Goal: Information Seeking & Learning: Learn about a topic

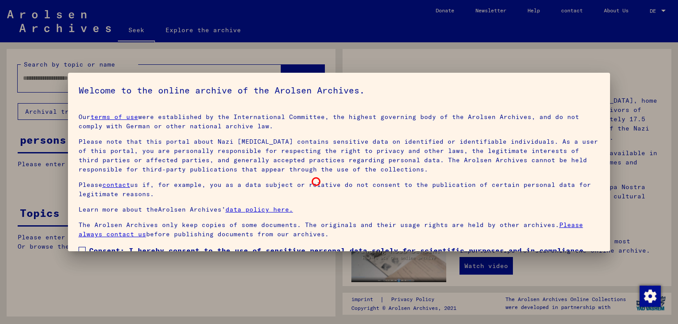
scroll to position [57, 0]
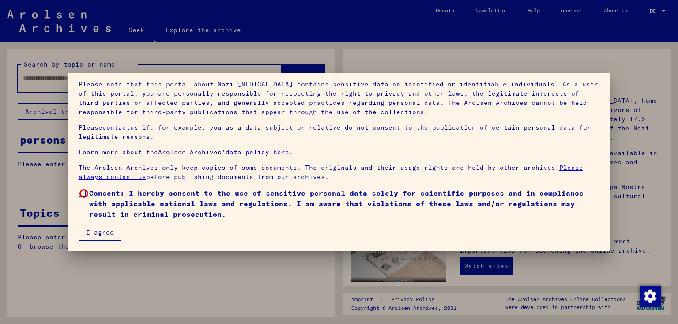
click at [85, 194] on span at bounding box center [82, 193] width 7 height 7
click at [101, 233] on font "I agree" at bounding box center [100, 233] width 28 height 8
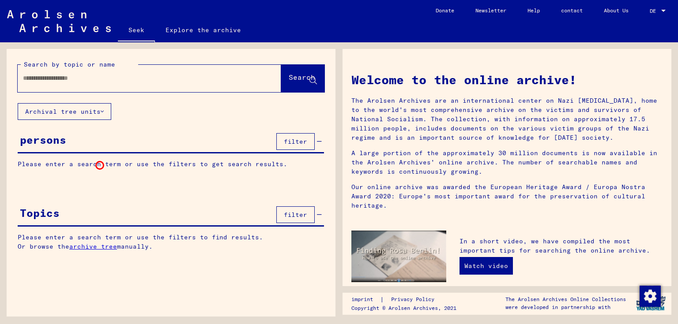
click at [100, 166] on font "Please enter a search term or use the filters to get search results." at bounding box center [153, 164] width 270 height 8
click at [196, 86] on div at bounding box center [136, 78] width 237 height 20
click at [191, 76] on input "text" at bounding box center [139, 78] width 232 height 9
type input "******"
click at [289, 79] on font "Search" at bounding box center [302, 77] width 26 height 9
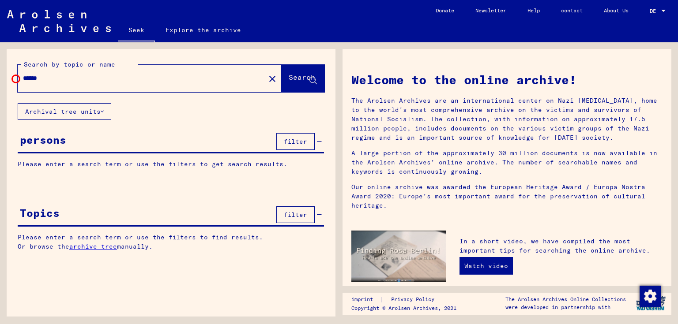
drag, startPoint x: 58, startPoint y: 79, endPoint x: 10, endPoint y: 77, distance: 48.1
click at [10, 77] on div "Search by topic or name ****** close Search" at bounding box center [171, 76] width 329 height 54
click at [154, 168] on div "Please enter a search term or use the filters to get search results. Signature …" at bounding box center [171, 171] width 329 height 23
click at [295, 140] on font "filter" at bounding box center [295, 142] width 23 height 8
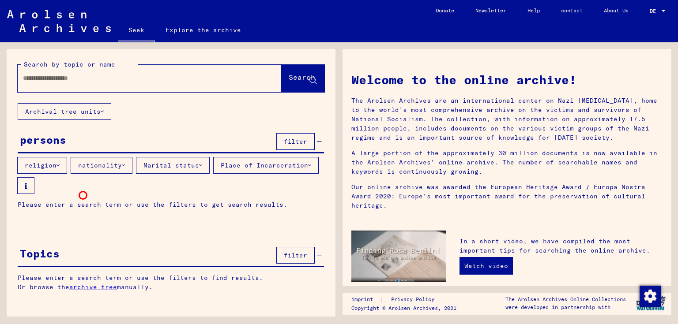
click at [83, 196] on yv-its-grid-expansion-panel "persons filter religion nationality Marital status Place of Incarceration Pleas…" at bounding box center [171, 177] width 329 height 92
click at [38, 168] on font "religion" at bounding box center [41, 166] width 32 height 8
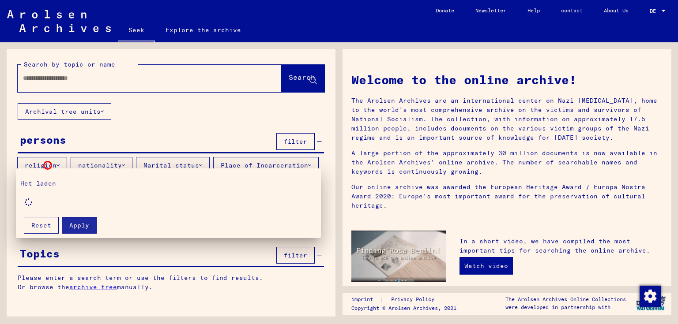
click at [48, 166] on div at bounding box center [339, 162] width 678 height 324
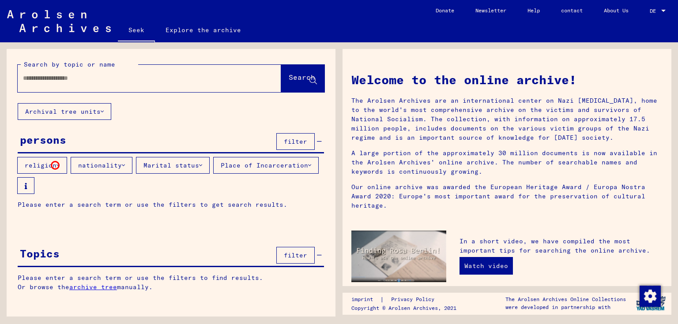
click at [56, 166] on icon at bounding box center [57, 165] width 3 height 6
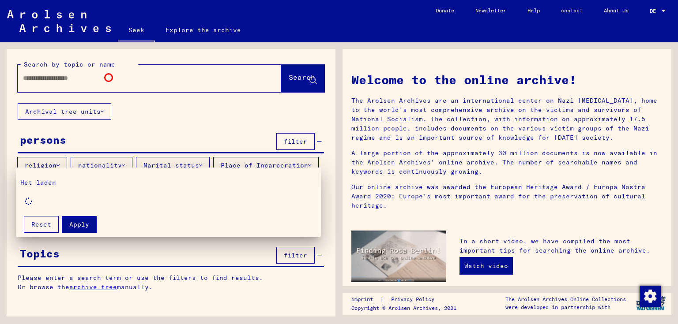
click at [109, 78] on div at bounding box center [339, 162] width 678 height 324
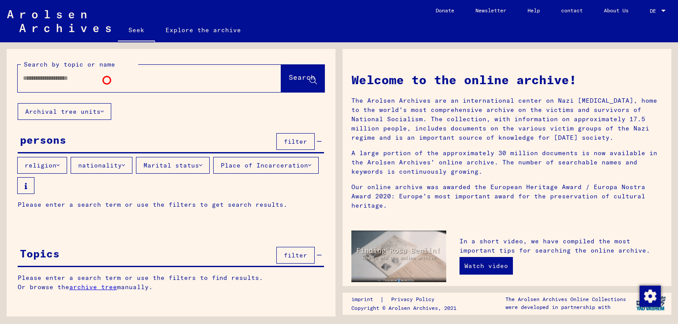
click at [107, 80] on input "text" at bounding box center [139, 78] width 232 height 9
type input "******"
click at [312, 79] on icon at bounding box center [313, 81] width 8 height 8
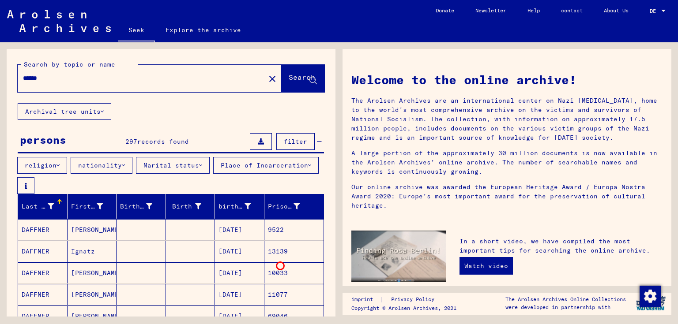
scroll to position [88, 0]
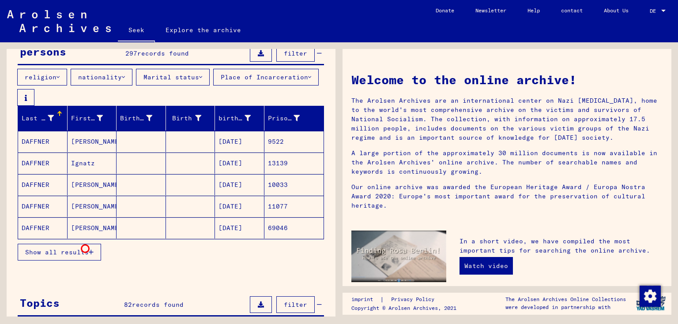
click at [87, 248] on button "Show all results" at bounding box center [59, 252] width 83 height 17
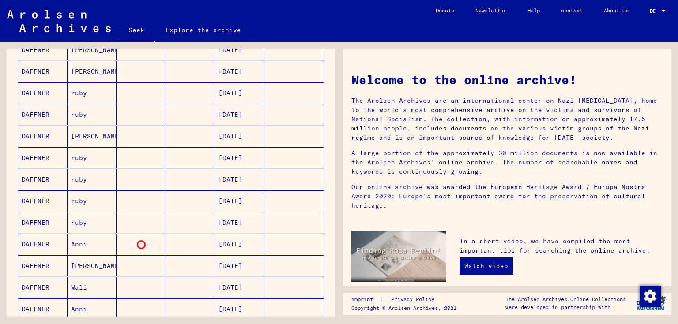
scroll to position [485, 0]
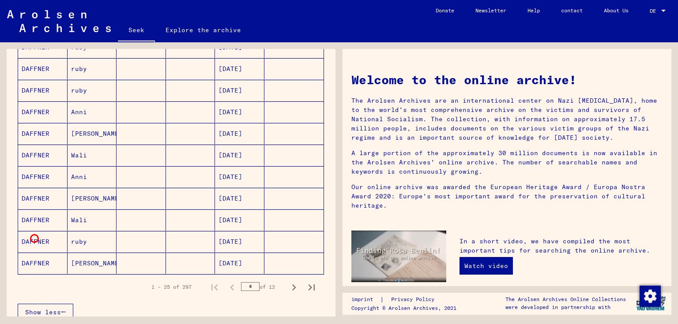
click at [34, 239] on font "DAFFNER" at bounding box center [36, 242] width 28 height 8
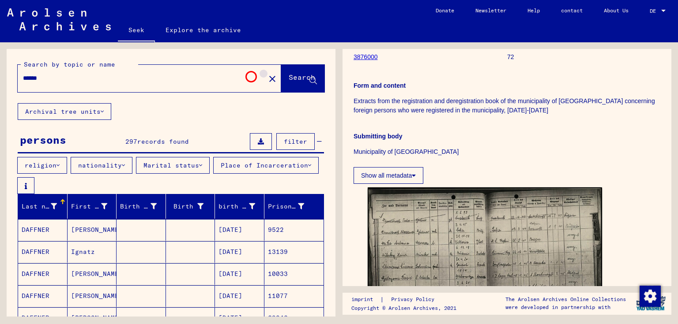
click at [267, 75] on mat-icon "close" at bounding box center [272, 79] width 11 height 11
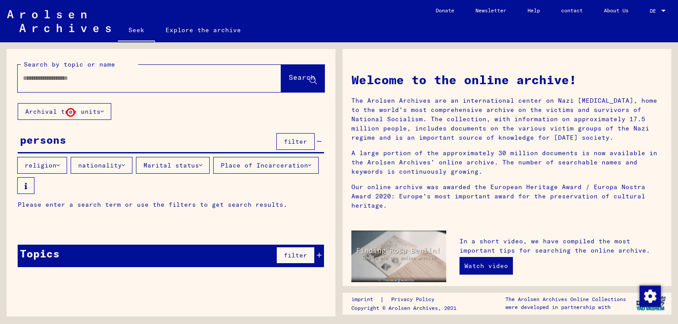
click at [71, 113] on font "Archival tree units" at bounding box center [62, 112] width 75 height 8
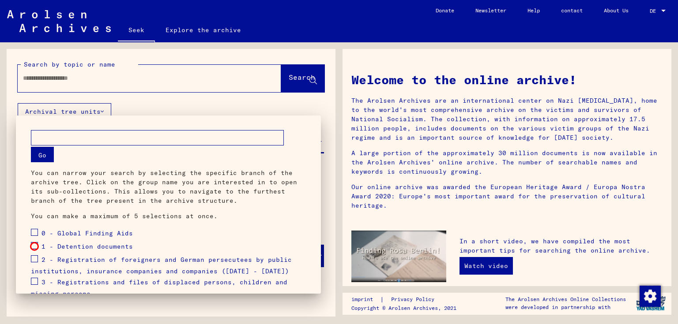
click at [34, 247] on span at bounding box center [34, 245] width 7 height 7
click at [41, 157] on font "Go" at bounding box center [42, 155] width 8 height 8
click at [38, 245] on div "1 - Detention documents" at bounding box center [82, 247] width 102 height 13
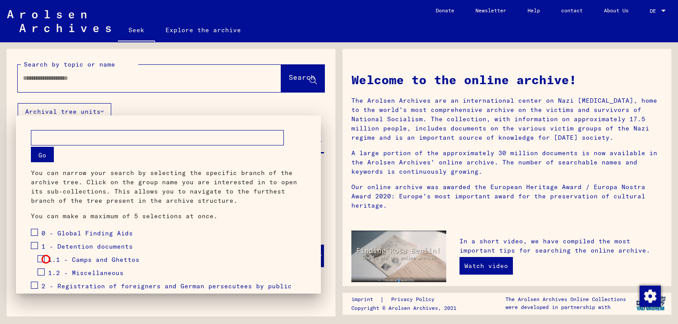
click at [46, 260] on div "1.1 - Camps and Ghettos" at bounding box center [89, 260] width 102 height 13
click at [42, 257] on span at bounding box center [41, 259] width 7 height 7
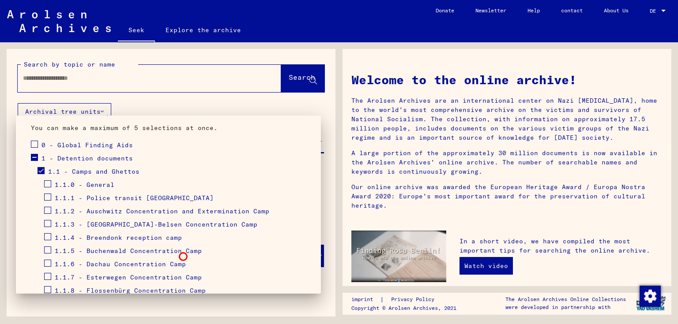
scroll to position [132, 0]
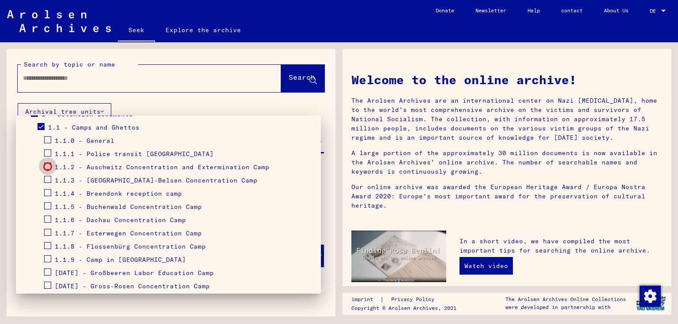
click at [48, 167] on span at bounding box center [47, 166] width 7 height 7
click at [289, 81] on div at bounding box center [339, 162] width 678 height 324
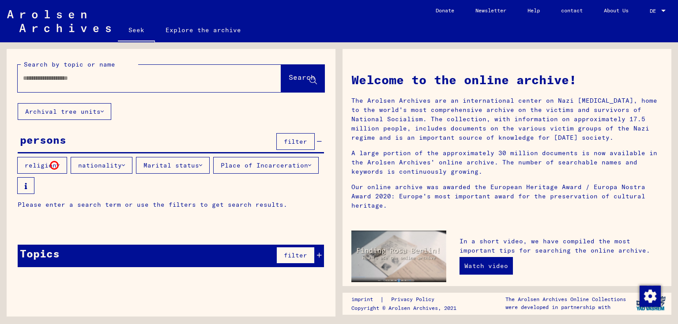
click at [54, 166] on font "religion" at bounding box center [41, 166] width 32 height 8
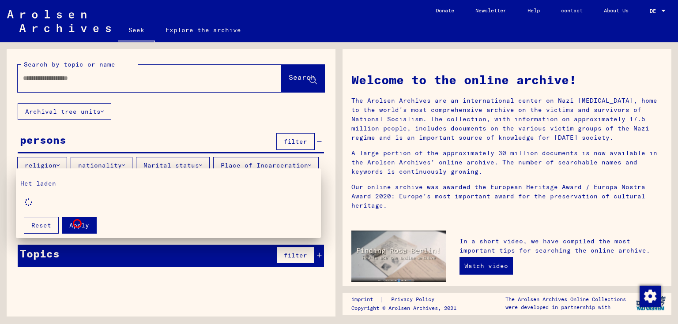
click at [77, 224] on font "Apply" at bounding box center [79, 226] width 20 height 8
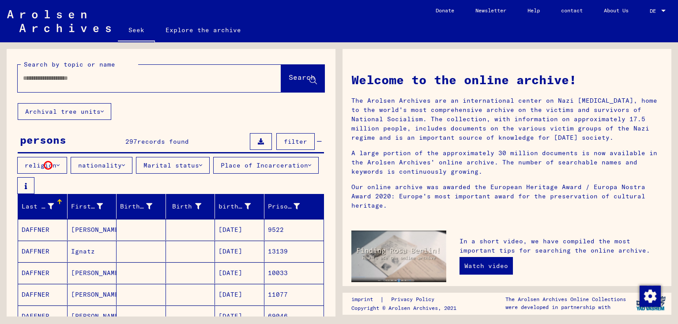
click at [48, 166] on font "religion" at bounding box center [41, 166] width 32 height 8
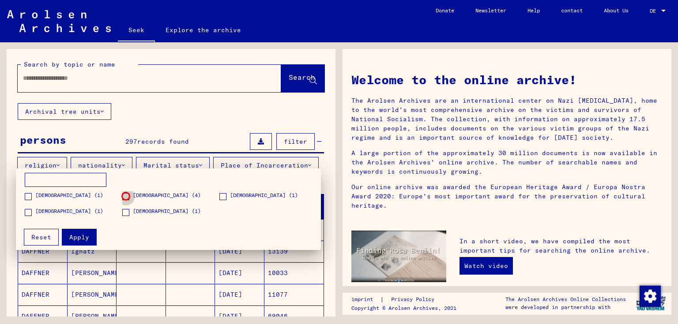
click at [126, 196] on span at bounding box center [125, 196] width 7 height 7
click at [85, 235] on font "Apply" at bounding box center [79, 237] width 20 height 8
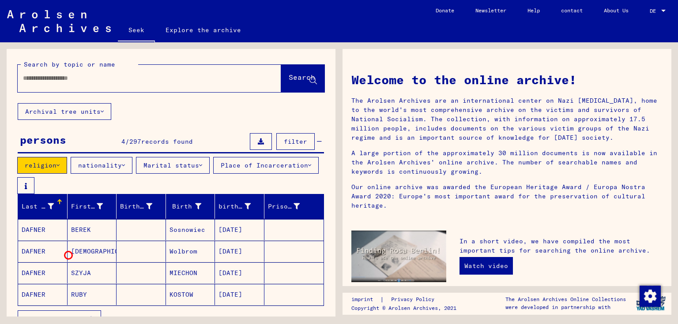
scroll to position [44, 0]
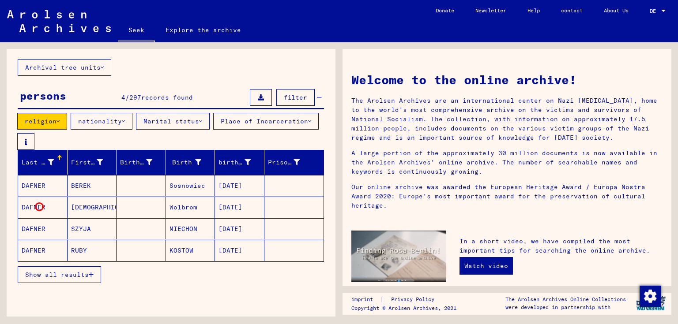
click at [39, 207] on font "DAFNER" at bounding box center [34, 207] width 24 height 8
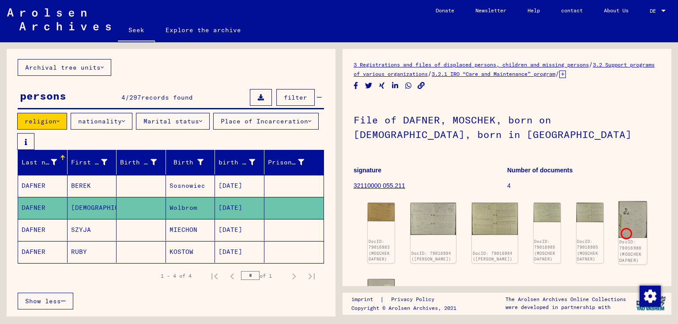
click at [625, 233] on img at bounding box center [632, 220] width 28 height 37
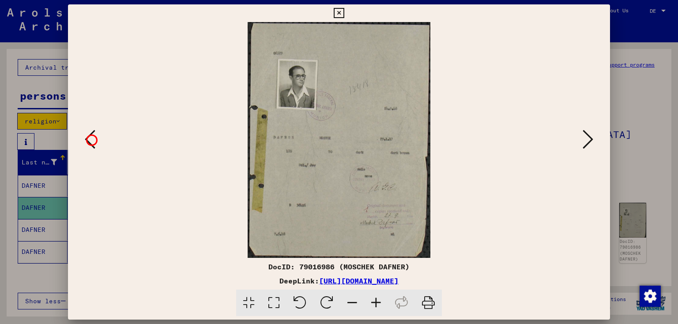
click at [90, 139] on icon at bounding box center [90, 139] width 11 height 21
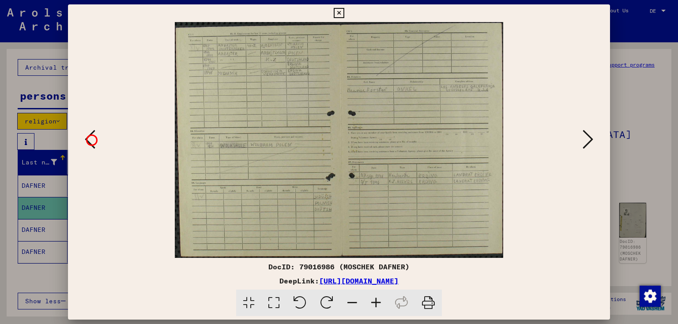
click at [90, 139] on icon at bounding box center [90, 139] width 11 height 21
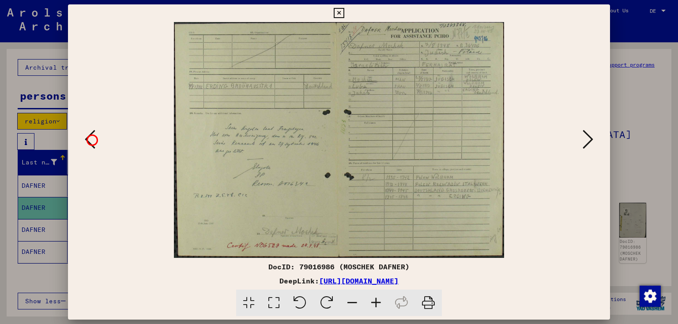
click at [91, 139] on icon at bounding box center [90, 139] width 11 height 21
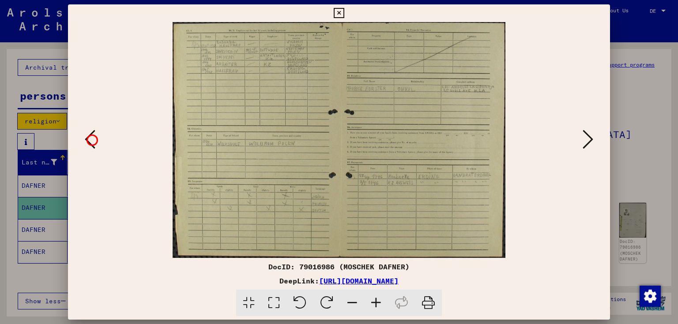
click at [91, 139] on icon at bounding box center [90, 139] width 11 height 21
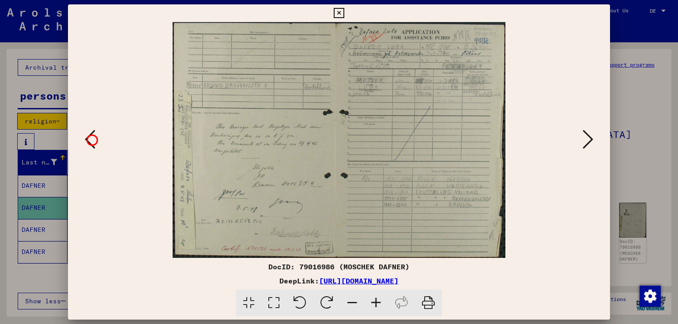
click at [91, 139] on icon at bounding box center [90, 139] width 11 height 21
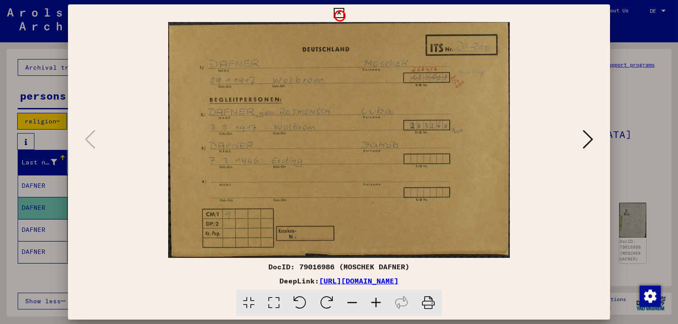
click at [339, 15] on icon at bounding box center [339, 13] width 10 height 11
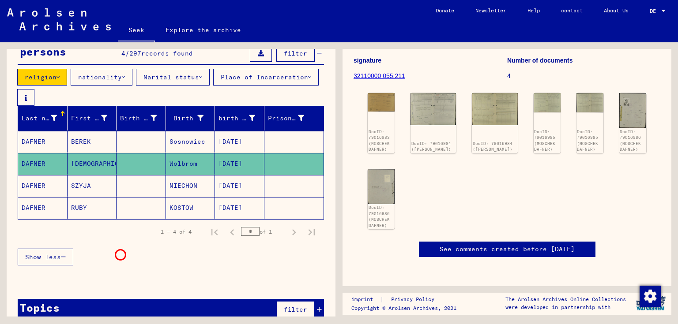
scroll to position [114, 0]
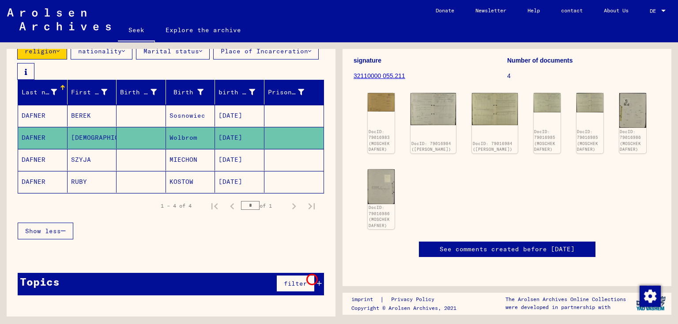
click at [317, 281] on icon at bounding box center [319, 284] width 5 height 6
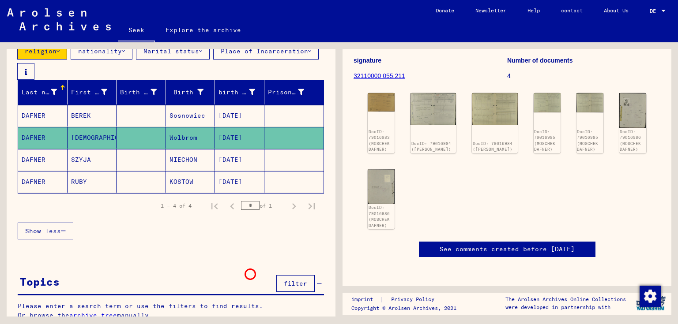
scroll to position [121, 0]
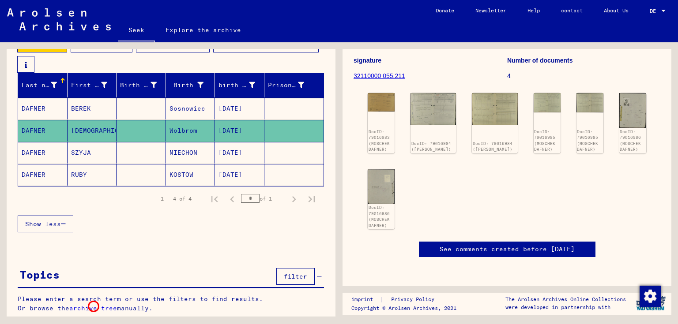
click at [92, 305] on font "archive tree" at bounding box center [93, 309] width 48 height 8
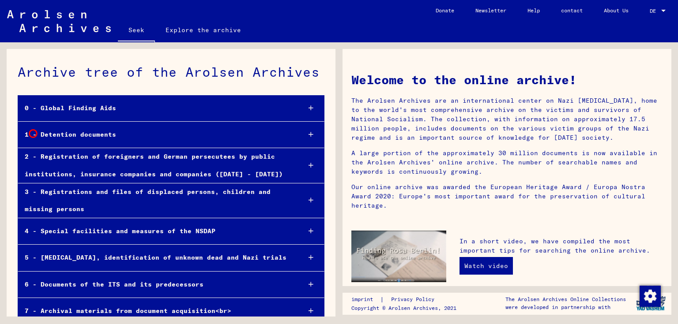
click at [33, 134] on font "1 - Detention documents" at bounding box center [70, 135] width 91 height 8
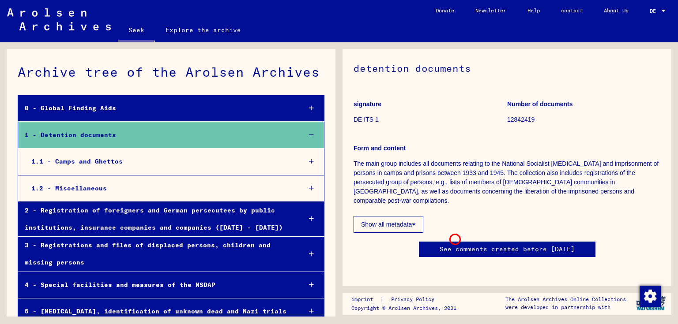
scroll to position [132, 0]
click at [97, 139] on font "1 - Detention documents" at bounding box center [70, 135] width 91 height 8
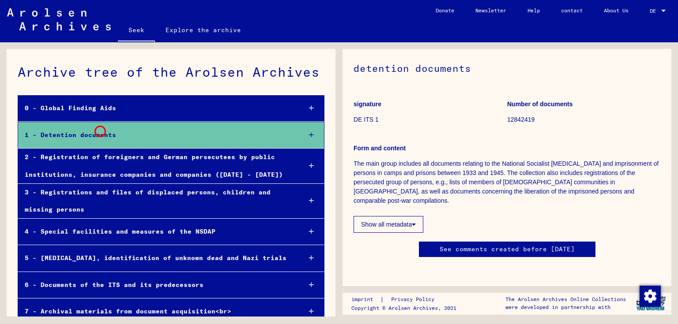
click at [99, 130] on div "1 - Detention documents" at bounding box center [156, 135] width 276 height 17
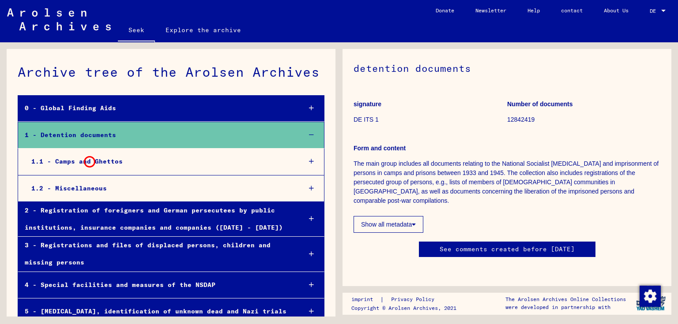
click at [88, 161] on font "1.1 - Camps and Ghettos" at bounding box center [76, 162] width 91 height 8
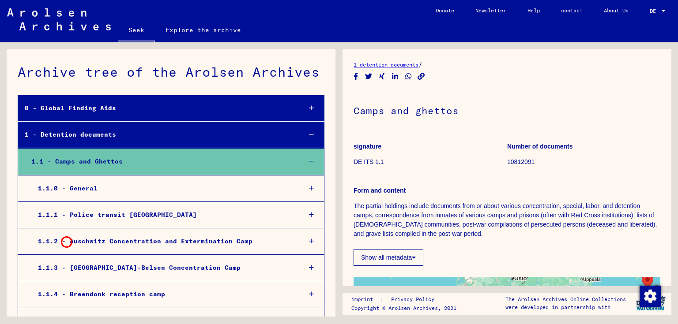
click at [65, 241] on font "1.1.2 - Auschwitz Concentration and Extermination Camp" at bounding box center [145, 241] width 215 height 8
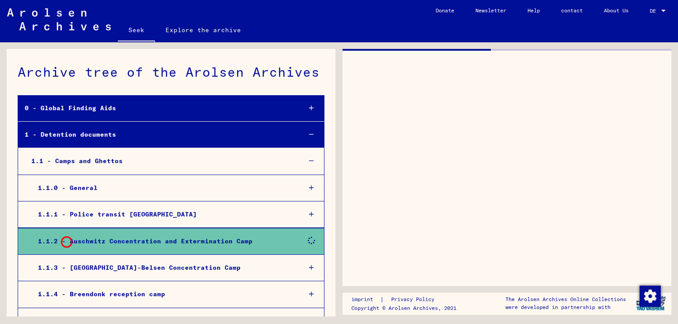
click at [65, 241] on font "1.1.2 - Auschwitz Concentration and Extermination Camp" at bounding box center [145, 241] width 215 height 8
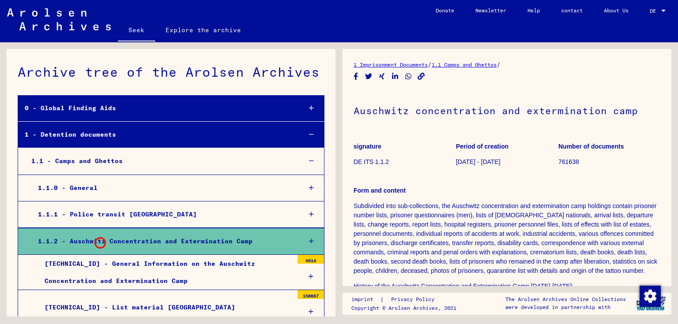
click at [99, 242] on font "1.1.2 - Auschwitz Concentration and Extermination Camp" at bounding box center [145, 241] width 215 height 8
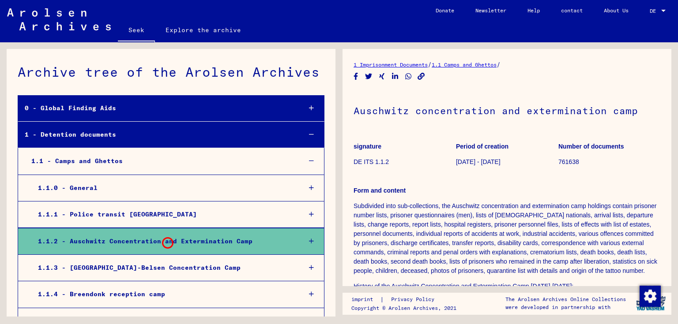
click at [175, 242] on font "1.1.2 - Auschwitz Concentration and Extermination Camp" at bounding box center [145, 241] width 215 height 8
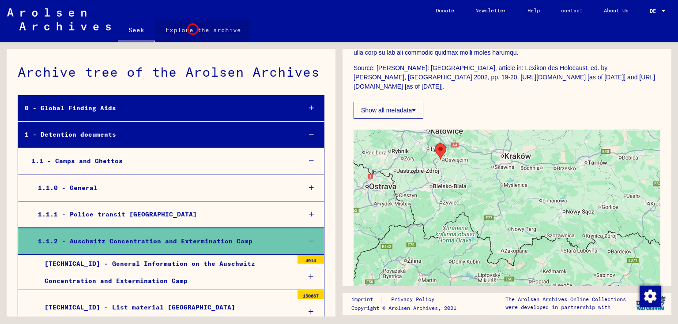
click at [192, 28] on font "Explore the archive" at bounding box center [203, 30] width 75 height 8
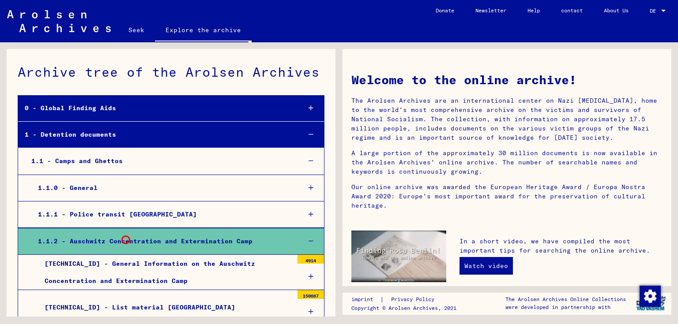
click at [126, 240] on font "1.1.2 - Auschwitz Concentration and Extermination Camp" at bounding box center [145, 241] width 215 height 8
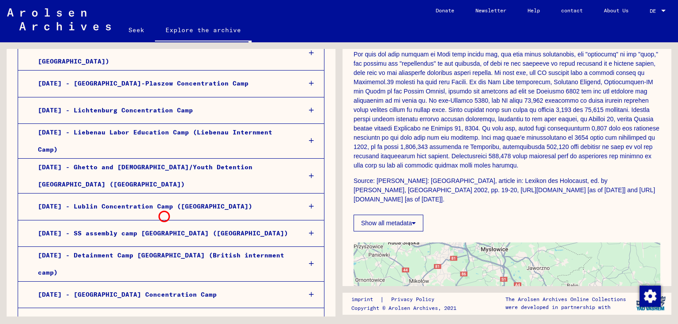
scroll to position [706, 0]
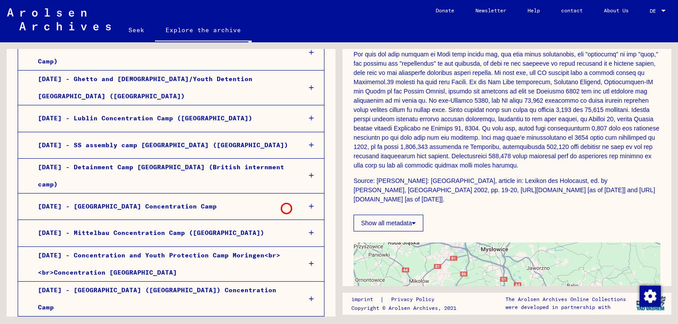
drag, startPoint x: 138, startPoint y: 183, endPoint x: 289, endPoint y: 207, distance: 152.7
click at [290, 220] on mat-tree-node "[DATE] - Mittelbau Concentration Camp ([GEOGRAPHIC_DATA])" at bounding box center [171, 233] width 307 height 26
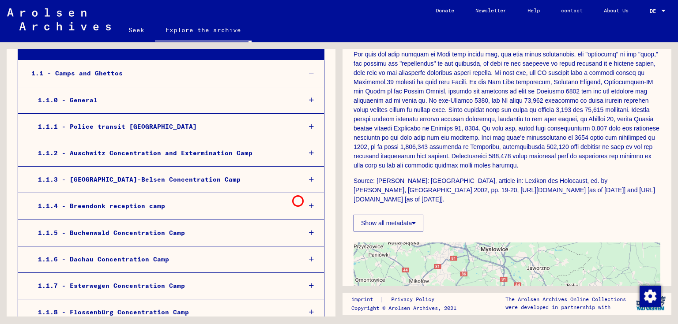
scroll to position [0, 0]
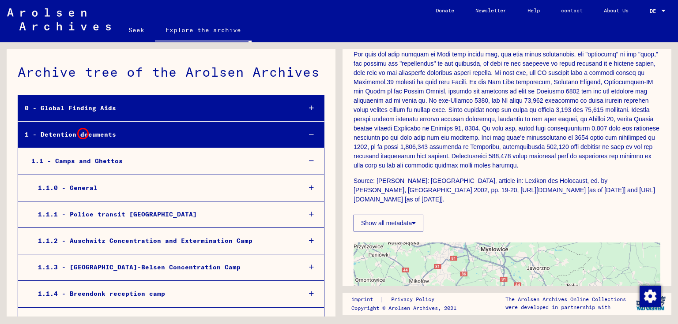
click at [82, 132] on font "1 - Detention documents" at bounding box center [70, 135] width 91 height 8
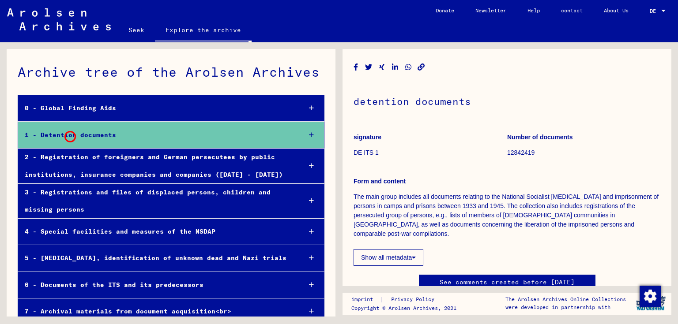
click at [69, 135] on font "1 - Detention documents" at bounding box center [70, 135] width 91 height 8
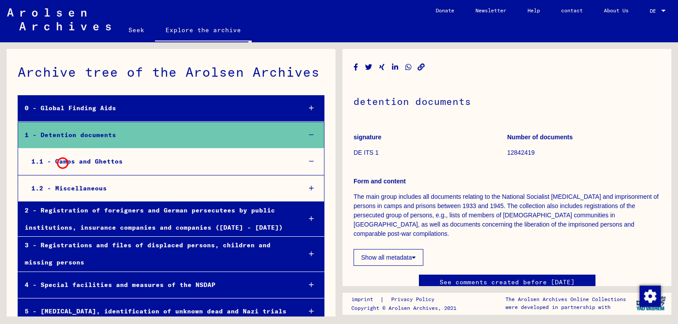
click at [61, 162] on font "1.1 - Camps and Ghettos" at bounding box center [76, 162] width 91 height 8
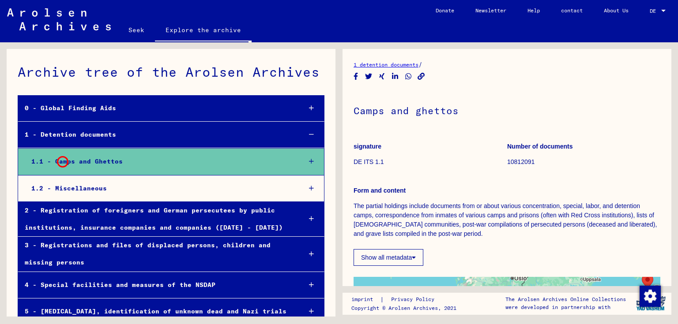
click at [61, 161] on font "1.1 - Camps and Ghettos" at bounding box center [76, 162] width 91 height 8
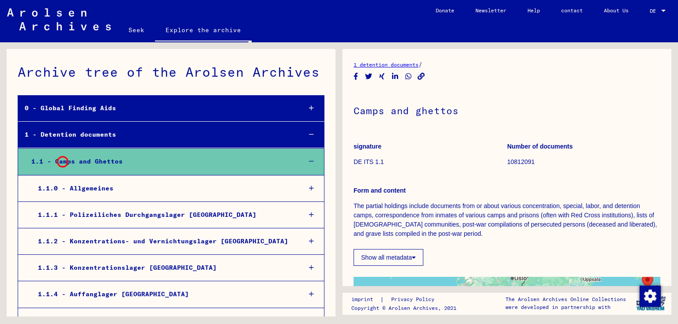
click at [61, 161] on font "1.1 - Camps and Ghettos" at bounding box center [76, 162] width 91 height 8
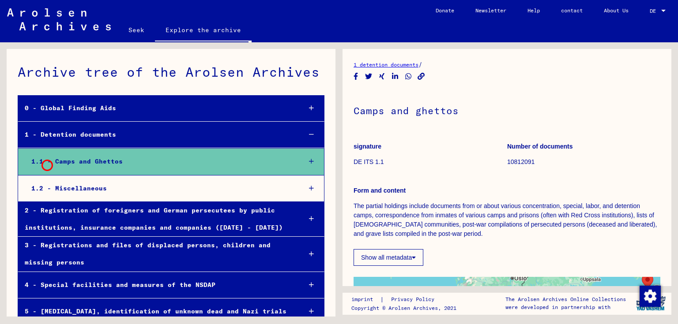
drag, startPoint x: 46, startPoint y: 164, endPoint x: 78, endPoint y: 156, distance: 32.9
click at [46, 164] on font "1.1 - Camps and Ghettos" at bounding box center [76, 162] width 91 height 8
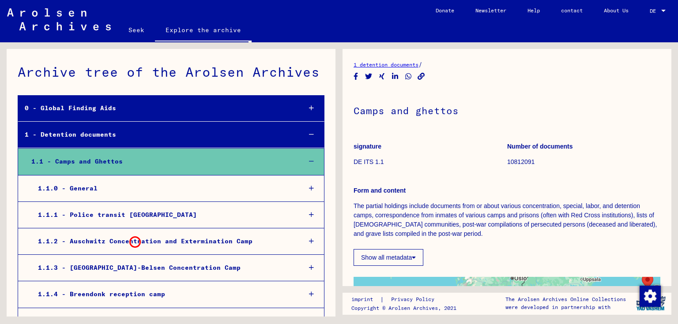
click at [134, 241] on font "1.1.2 - Auschwitz Concentration and Extermination Camp" at bounding box center [145, 241] width 215 height 8
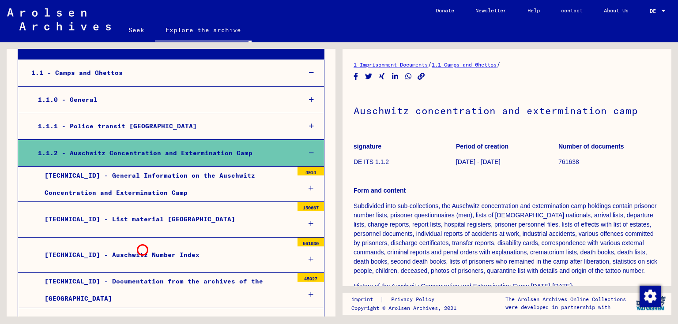
scroll to position [132, 0]
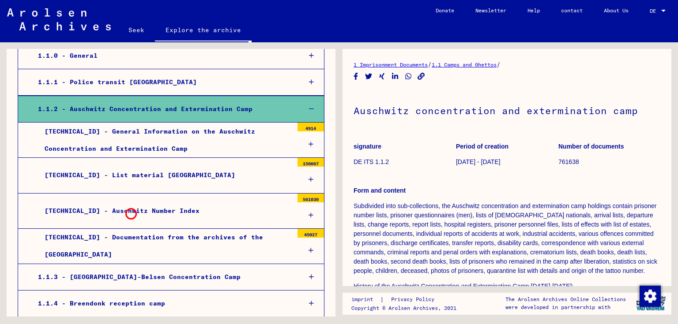
click at [130, 213] on font "[TECHNICAL_ID] - Auschwitz Number Index" at bounding box center [122, 211] width 155 height 8
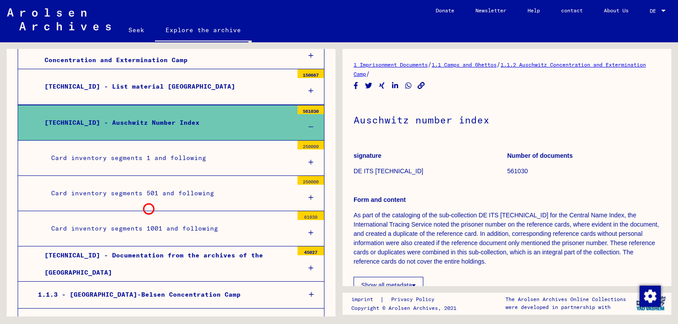
scroll to position [265, 0]
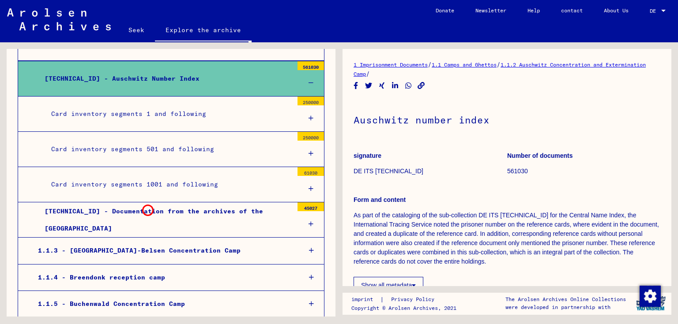
click at [147, 209] on font "[TECHNICAL_ID] - Documentation from the archives of the [GEOGRAPHIC_DATA]" at bounding box center [154, 219] width 218 height 25
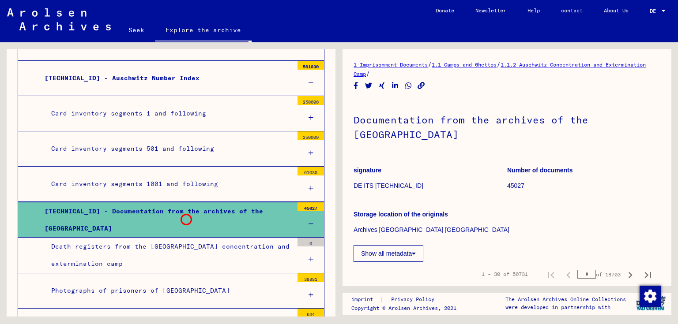
scroll to position [353, 0]
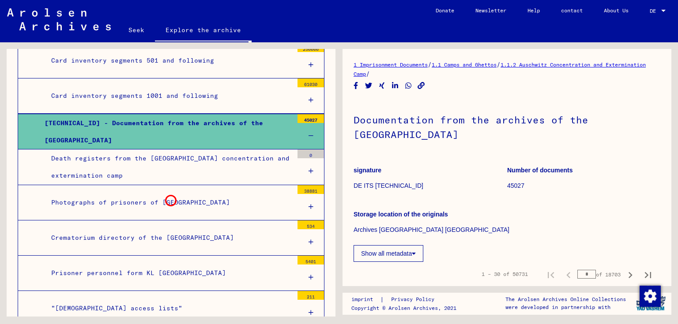
click at [169, 199] on font "Photographs of prisoners of [GEOGRAPHIC_DATA]" at bounding box center [140, 203] width 179 height 8
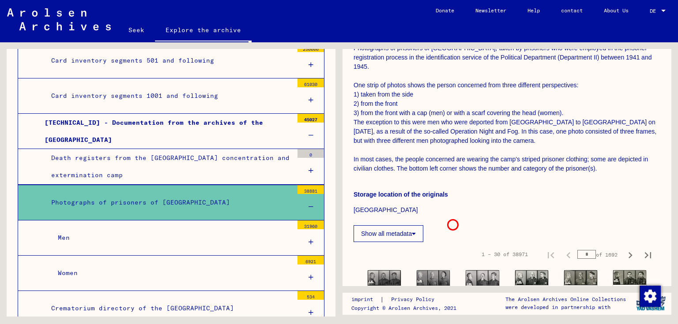
scroll to position [265, 0]
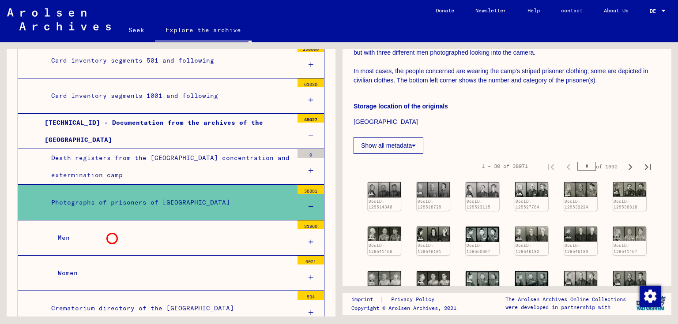
click at [111, 237] on div "Men" at bounding box center [172, 238] width 242 height 17
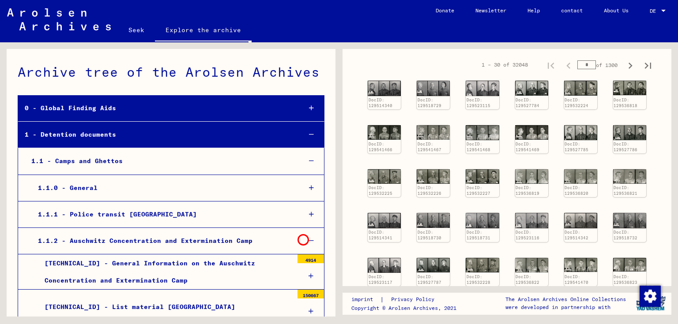
click at [302, 239] on div at bounding box center [311, 241] width 26 height 26
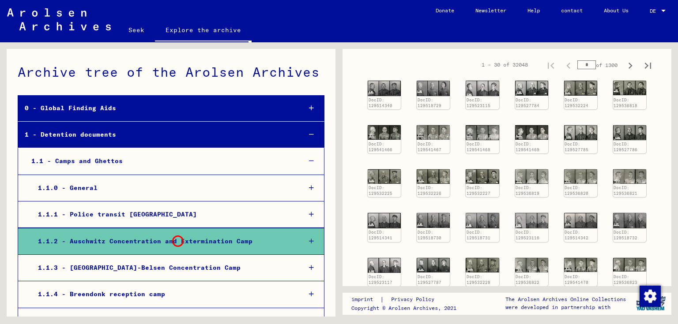
click at [177, 240] on font "1.1.2 - Auschwitz Concentration and Extermination Camp" at bounding box center [145, 241] width 215 height 8
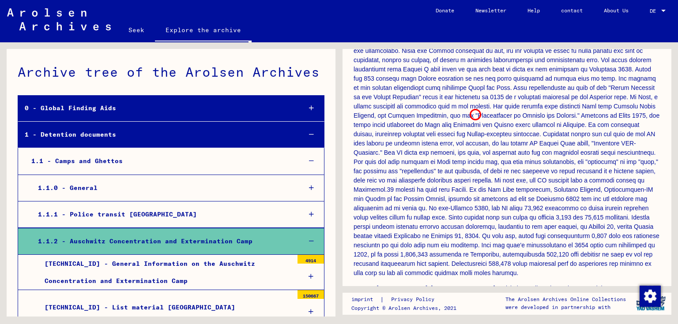
scroll to position [221, 0]
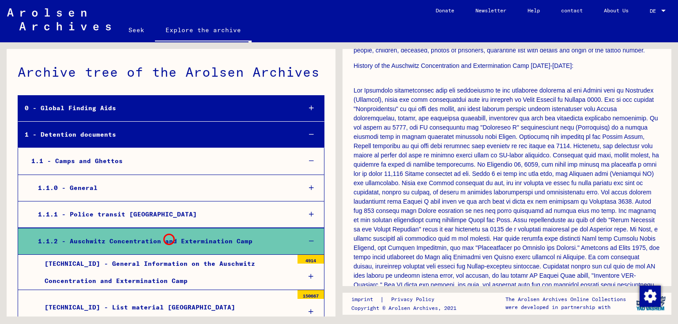
click at [168, 238] on font "1.1.2 - Auschwitz Concentration and Extermination Camp" at bounding box center [145, 241] width 215 height 8
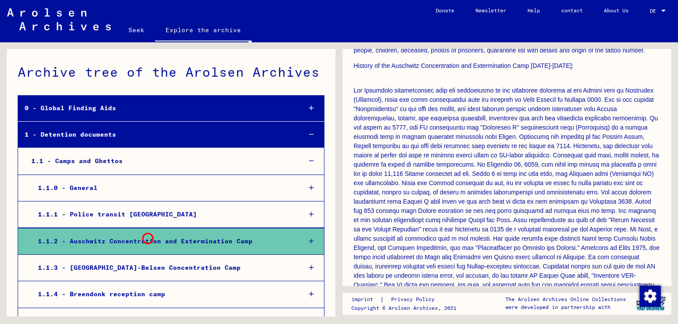
click at [145, 237] on font "1.1.2 - Auschwitz Concentration and Extermination Camp" at bounding box center [145, 241] width 215 height 8
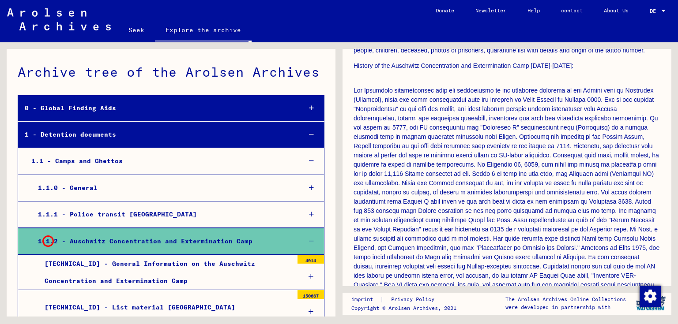
click at [47, 240] on font "1.1.2 - Auschwitz Concentration and Extermination Camp" at bounding box center [145, 241] width 215 height 8
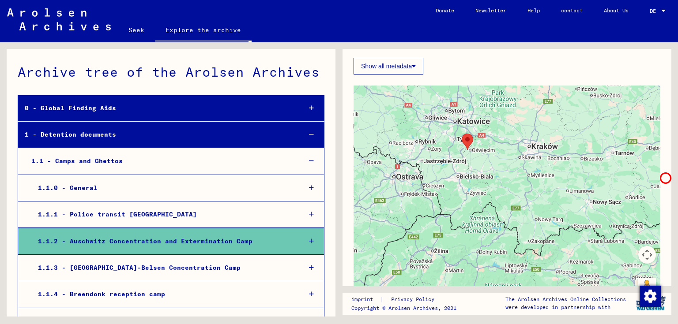
scroll to position [750, 0]
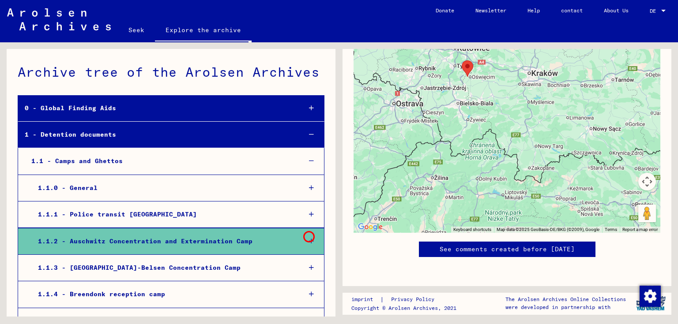
click at [308, 236] on div at bounding box center [311, 242] width 26 height 26
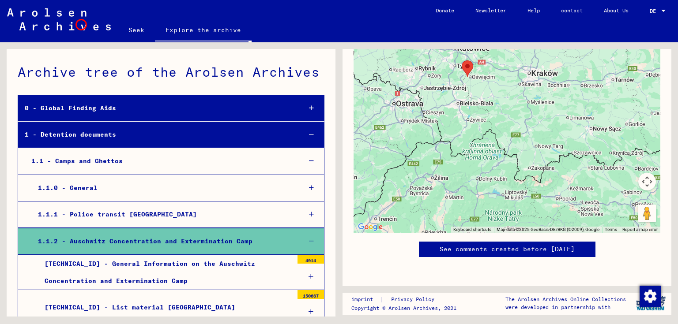
click at [80, 23] on img at bounding box center [59, 19] width 104 height 22
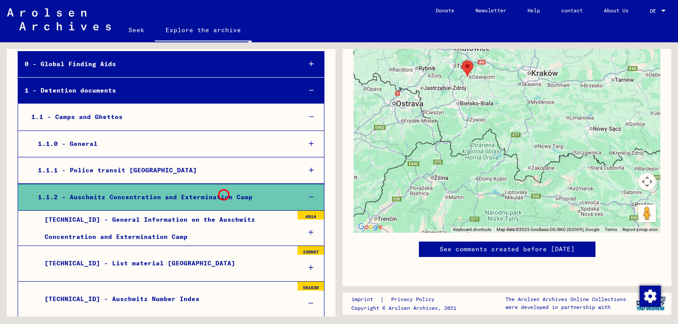
scroll to position [132, 0]
